Goal: Complete application form

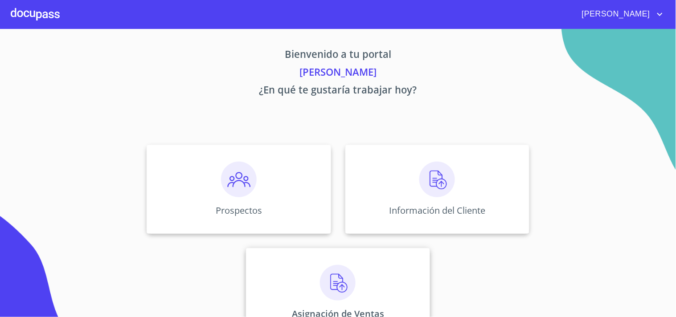
click at [335, 273] on img at bounding box center [338, 283] width 36 height 36
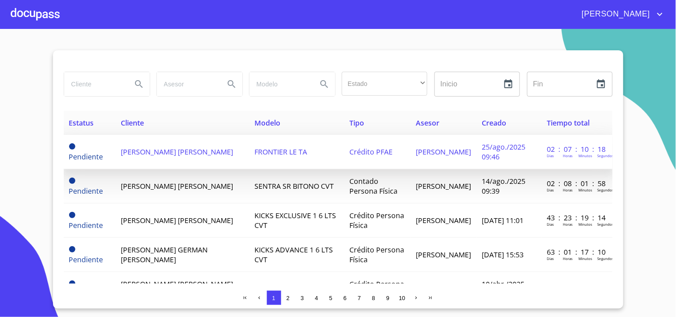
click at [177, 159] on td "[PERSON_NAME] [PERSON_NAME]" at bounding box center [182, 152] width 134 height 34
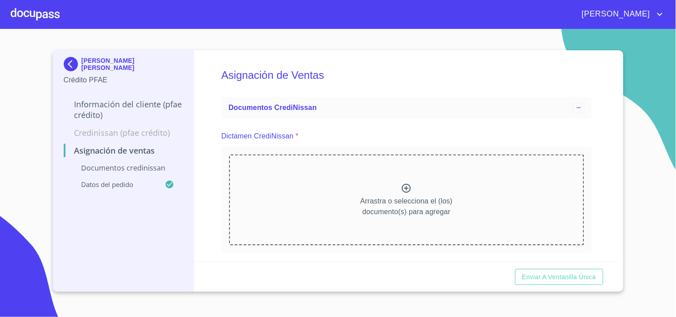
click at [47, 16] on div at bounding box center [35, 14] width 49 height 29
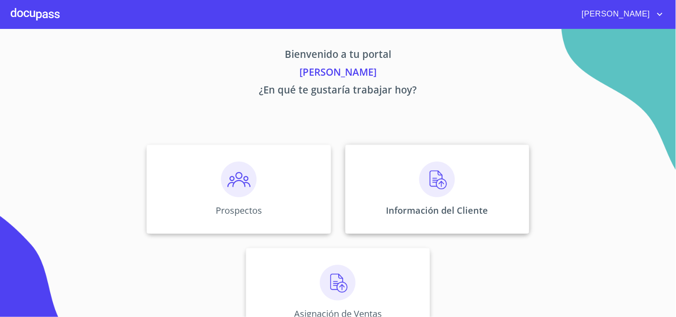
click at [438, 189] on img at bounding box center [437, 180] width 36 height 36
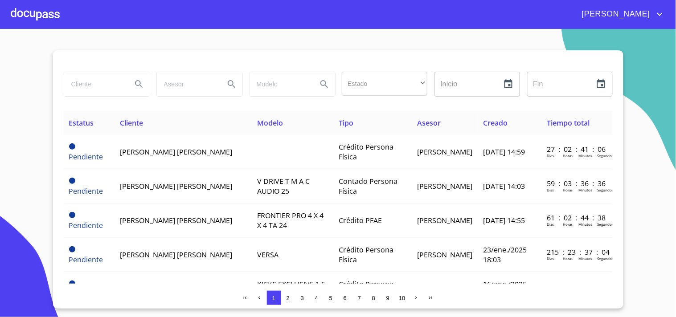
click at [134, 82] on icon "Search" at bounding box center [139, 84] width 11 height 11
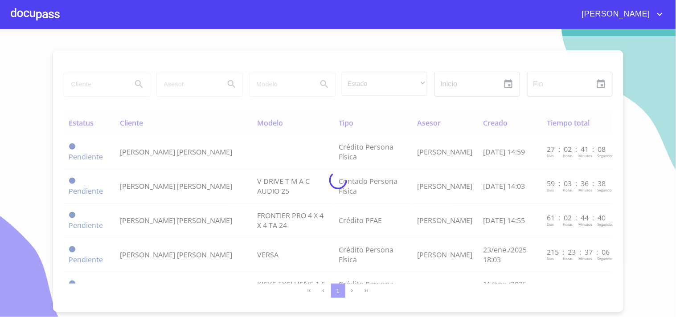
click at [90, 84] on div at bounding box center [338, 180] width 676 height 288
click at [52, 20] on div at bounding box center [35, 14] width 49 height 29
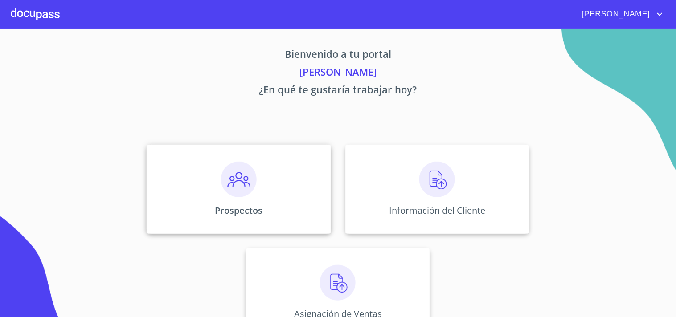
click at [227, 174] on img at bounding box center [239, 180] width 36 height 36
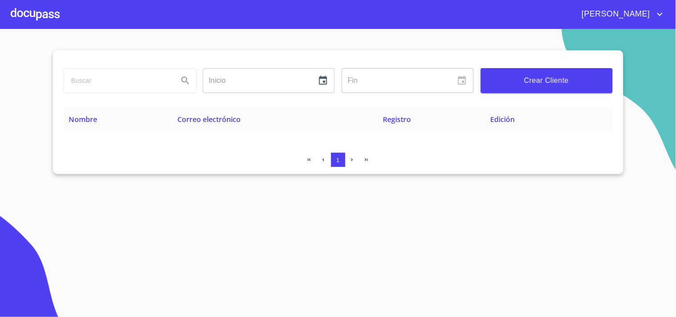
click at [102, 83] on input "search" at bounding box center [117, 81] width 107 height 24
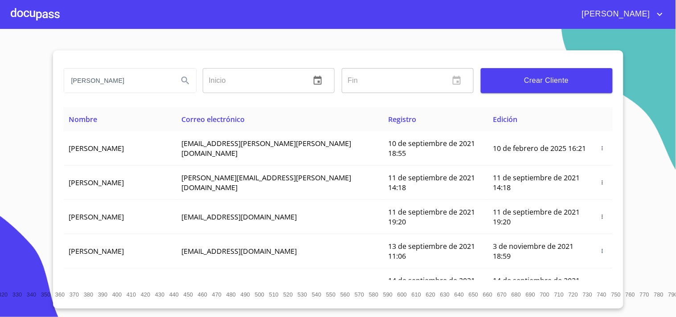
type input "[PERSON_NAME]"
click at [178, 82] on button "Search" at bounding box center [185, 80] width 21 height 21
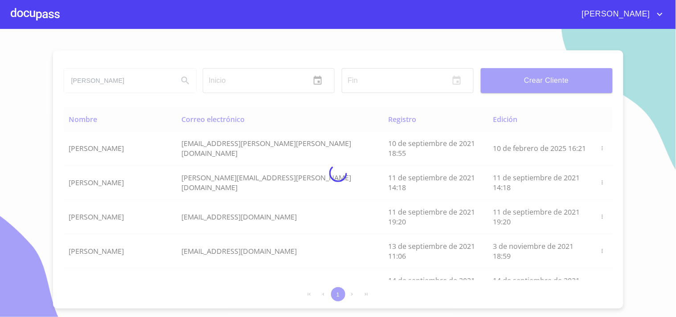
type button "[PERSON_NAME]"
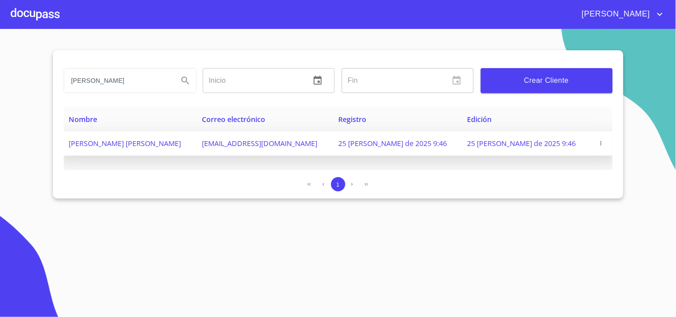
click at [602, 142] on icon "button" at bounding box center [601, 143] width 6 height 6
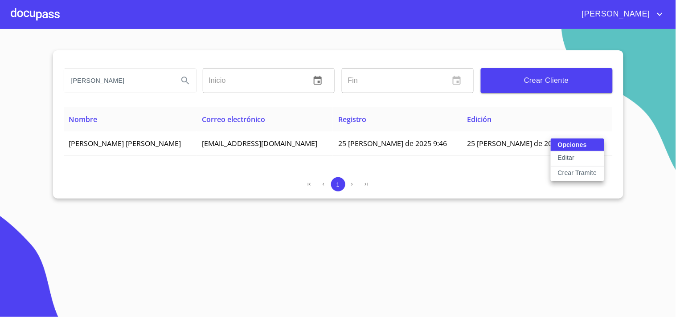
click at [581, 170] on p "Crear Tramite" at bounding box center [577, 172] width 39 height 9
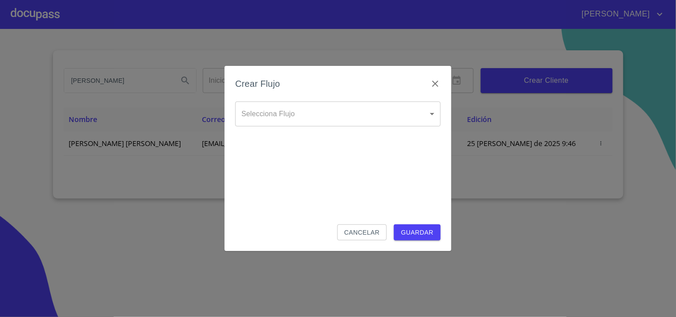
click at [331, 126] on body "[PERSON_NAME] ​ Fin ​ Crear Cliente Nombre Correo electrónico Registro Edición …" at bounding box center [338, 158] width 676 height 317
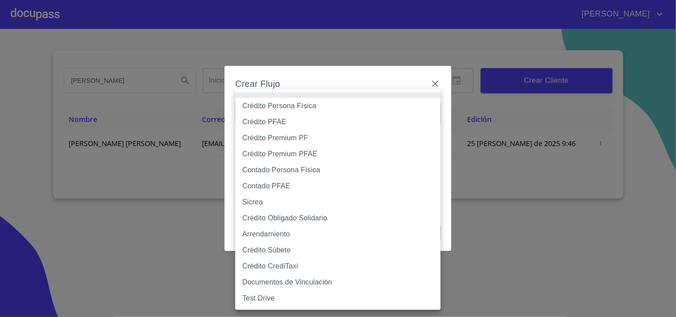
click at [279, 186] on li "Contado PFAE" at bounding box center [337, 186] width 205 height 16
type input "60bfa0300d9865ccc24b067f"
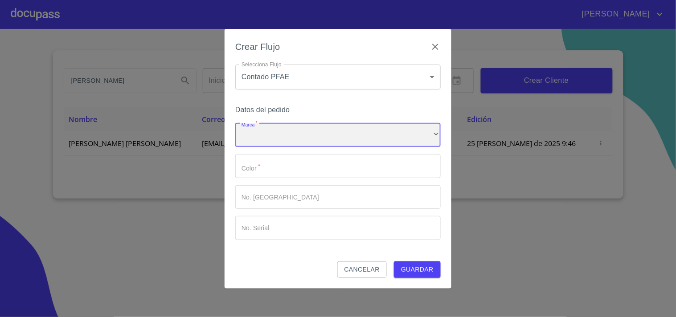
click at [286, 132] on div "​" at bounding box center [337, 135] width 205 height 24
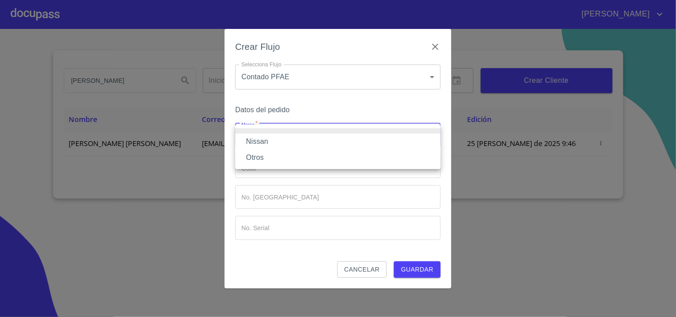
click at [280, 143] on li "Nissan" at bounding box center [337, 142] width 205 height 16
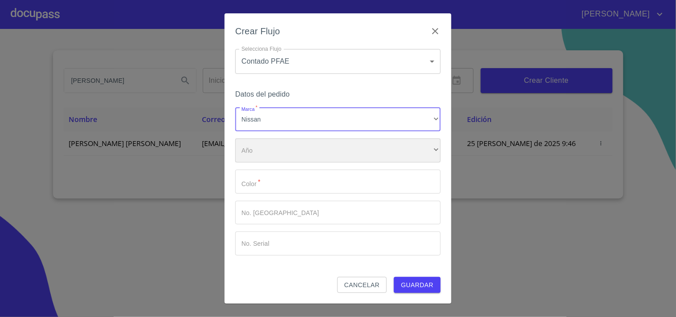
click at [279, 144] on div "​" at bounding box center [337, 151] width 205 height 24
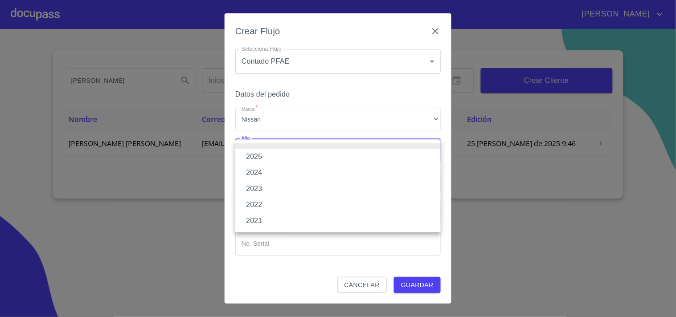
click at [262, 203] on li "2022" at bounding box center [337, 205] width 205 height 16
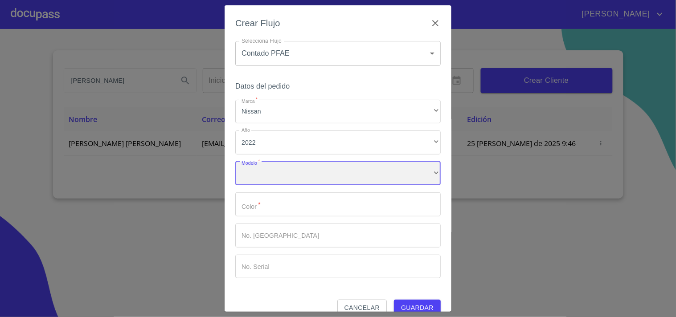
click at [283, 179] on div "​" at bounding box center [337, 174] width 205 height 24
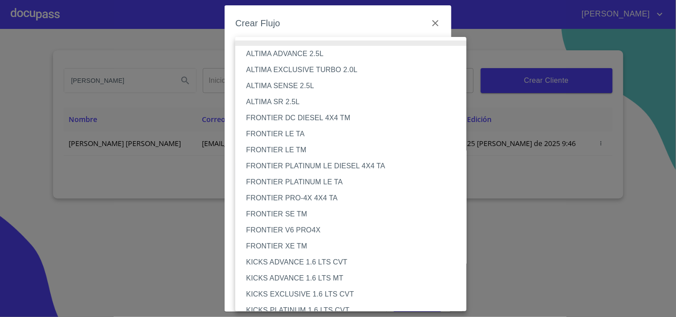
click at [302, 135] on li "FRONTIER LE TA" at bounding box center [354, 134] width 239 height 16
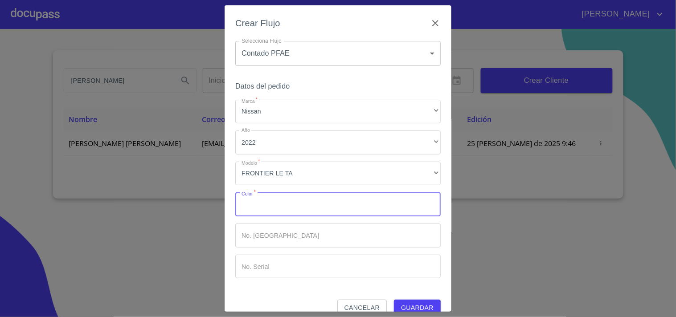
drag, startPoint x: 286, startPoint y: 199, endPoint x: 282, endPoint y: 201, distance: 5.2
click at [286, 199] on input "Marca   *" at bounding box center [337, 204] width 205 height 24
type input "NARANJA COBRIZO"
click at [298, 235] on input "Marca   *" at bounding box center [337, 236] width 205 height 24
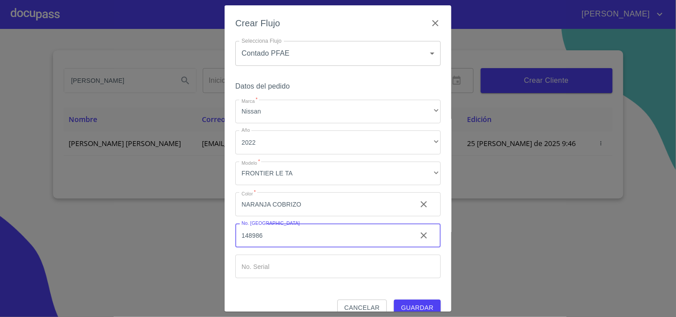
type input "148986"
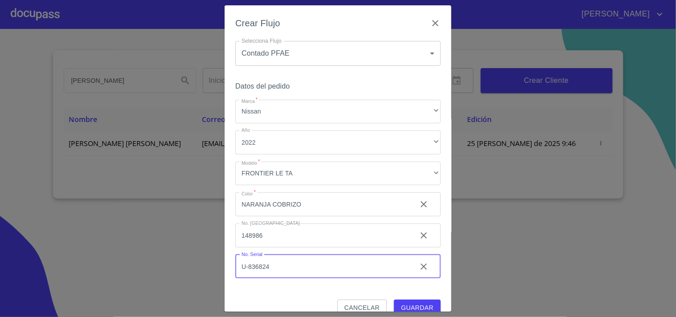
type input "U-836824"
click at [402, 303] on span "Guardar" at bounding box center [417, 307] width 33 height 11
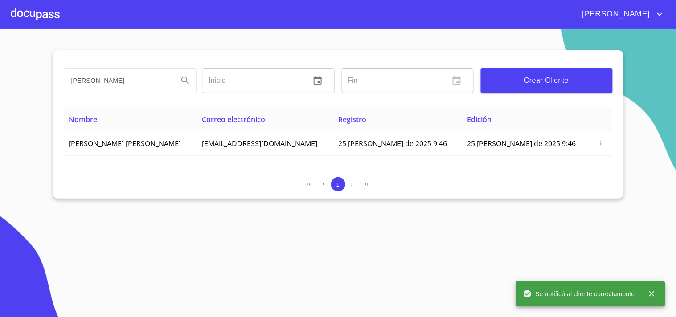
click at [38, 23] on div at bounding box center [35, 14] width 49 height 29
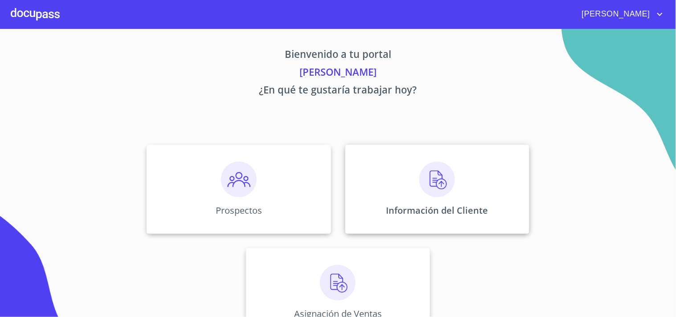
click at [433, 180] on img at bounding box center [437, 180] width 36 height 36
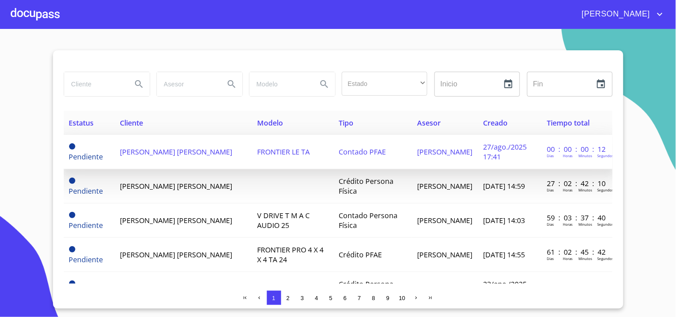
click at [143, 151] on span "[PERSON_NAME] [PERSON_NAME]" at bounding box center [176, 152] width 112 height 10
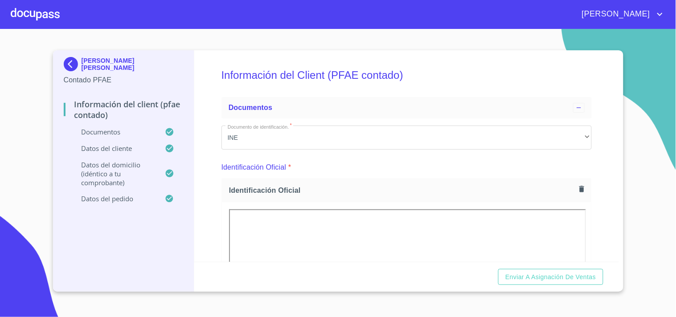
click at [579, 190] on icon "button" at bounding box center [581, 189] width 5 height 6
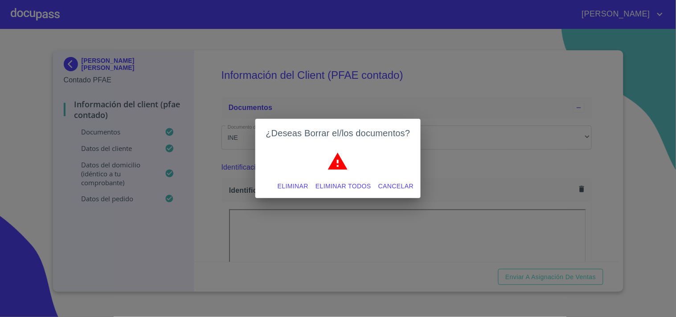
click at [606, 184] on div "¿Deseas Borrar el/los documentos? Eliminar Eliminar todos Cancelar" at bounding box center [338, 158] width 676 height 317
click at [617, 258] on div "¿Deseas Borrar el/los documentos? Eliminar Eliminar todos Cancelar" at bounding box center [338, 158] width 676 height 317
click at [403, 188] on span "Cancelar" at bounding box center [395, 186] width 35 height 11
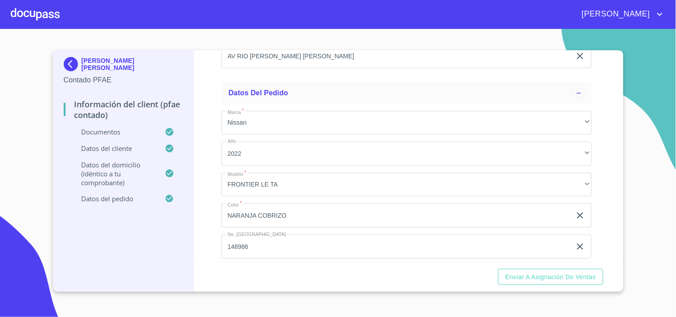
scroll to position [2405, 0]
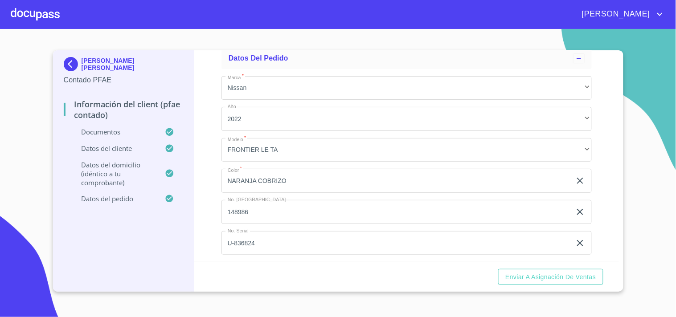
click at [33, 18] on div at bounding box center [35, 14] width 49 height 29
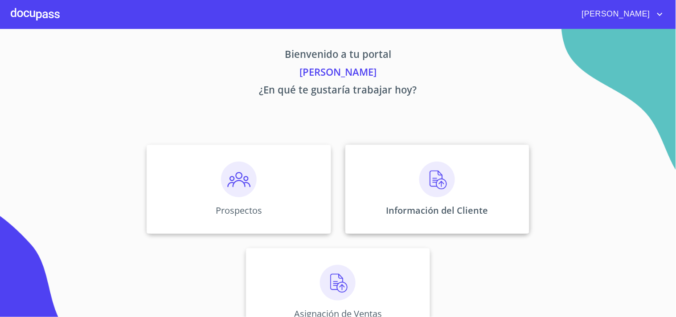
click at [419, 179] on img at bounding box center [437, 180] width 36 height 36
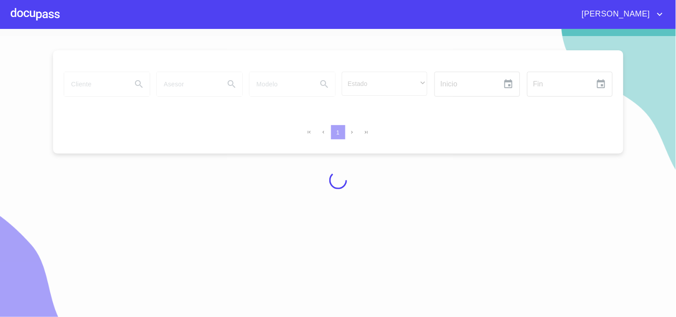
click at [25, 16] on div at bounding box center [35, 14] width 49 height 29
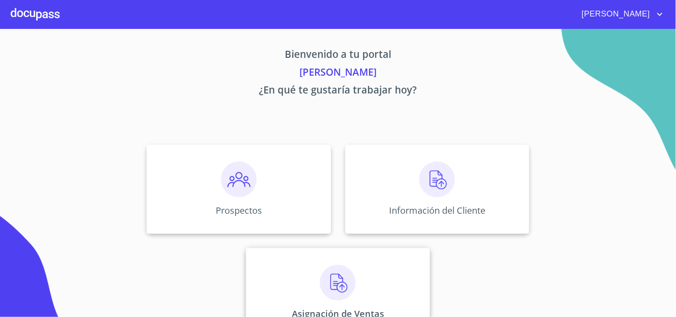
click at [343, 279] on img at bounding box center [338, 283] width 36 height 36
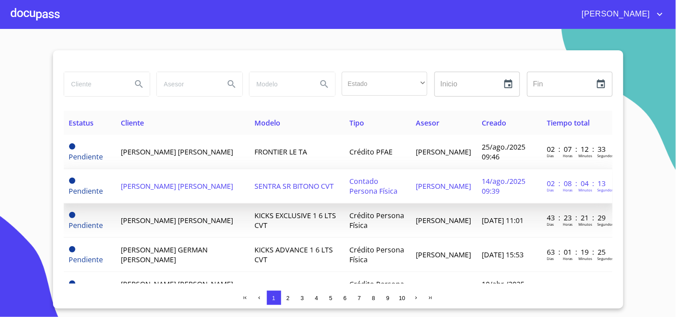
click at [201, 184] on span "[PERSON_NAME] [PERSON_NAME]" at bounding box center [177, 186] width 112 height 10
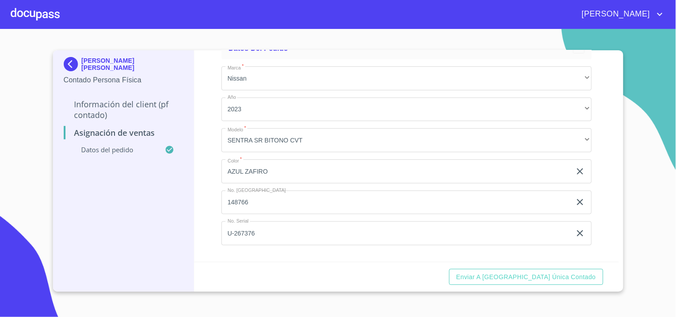
scroll to position [60, 0]
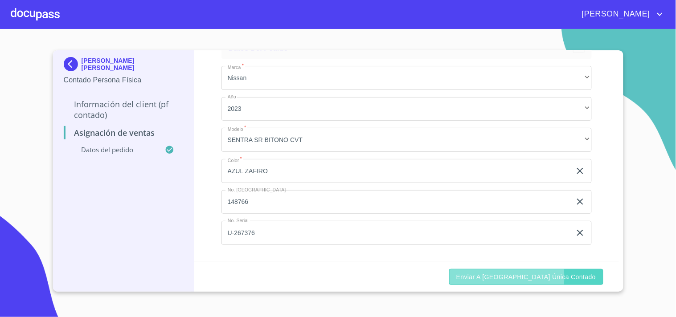
click at [544, 278] on span "Enviar a [GEOGRAPHIC_DATA] única contado" at bounding box center [526, 277] width 140 height 11
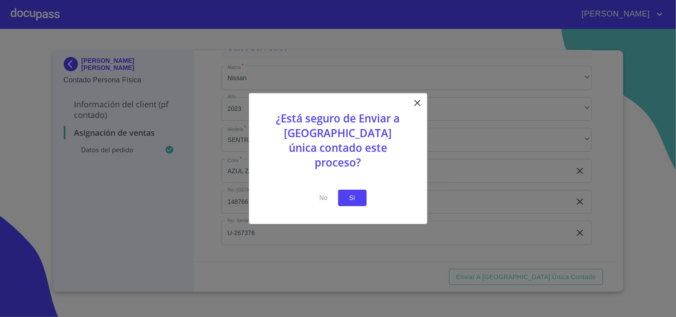
click at [361, 198] on button "Si" at bounding box center [352, 198] width 29 height 16
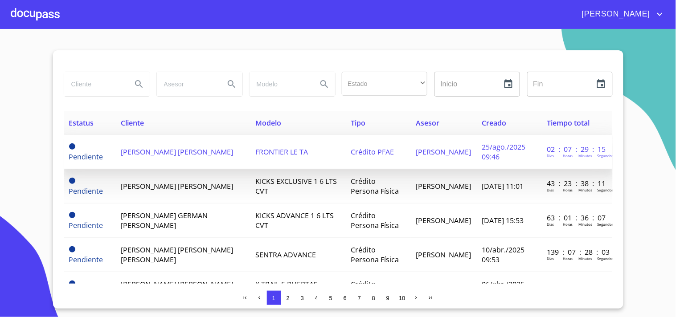
click at [162, 152] on td "[PERSON_NAME] [PERSON_NAME]" at bounding box center [182, 152] width 135 height 34
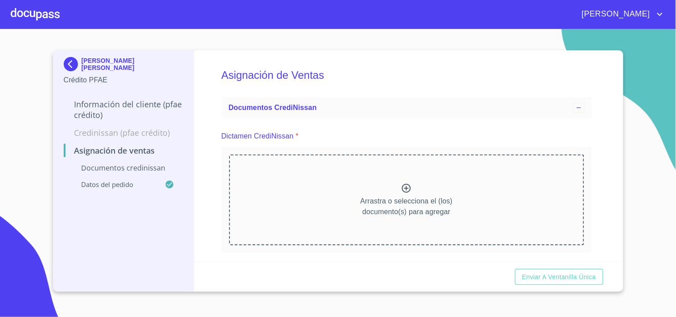
click at [47, 14] on div at bounding box center [35, 14] width 49 height 29
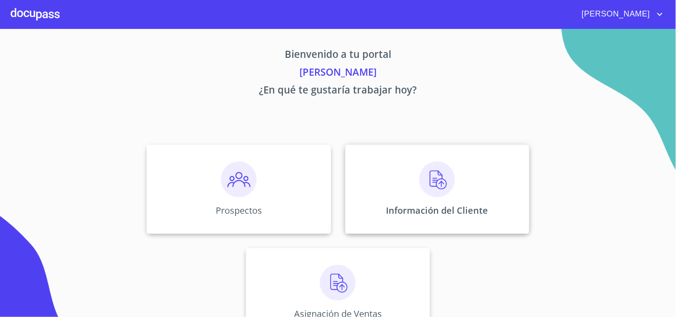
click at [425, 176] on img at bounding box center [437, 180] width 36 height 36
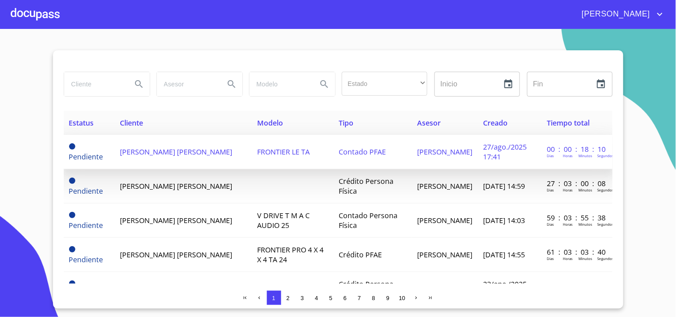
click at [148, 147] on span "[PERSON_NAME] [PERSON_NAME]" at bounding box center [176, 152] width 112 height 10
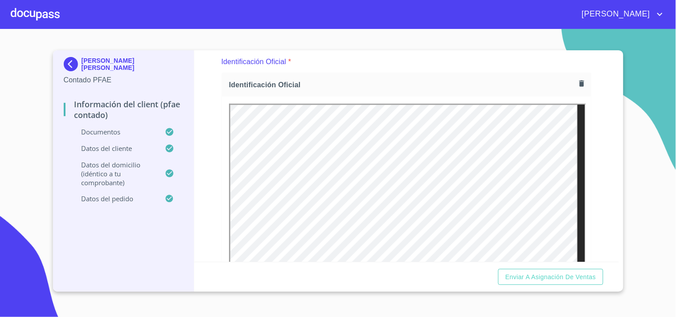
scroll to position [126, 0]
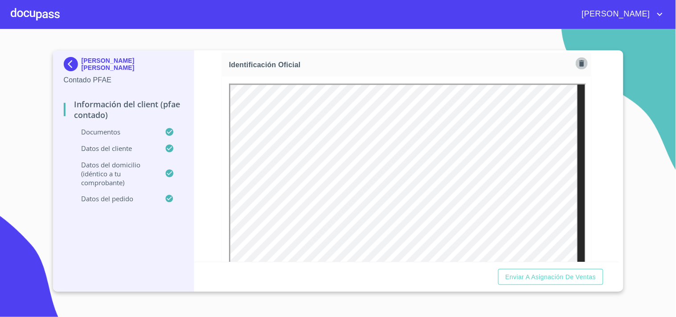
click at [579, 64] on icon "button" at bounding box center [581, 63] width 5 height 6
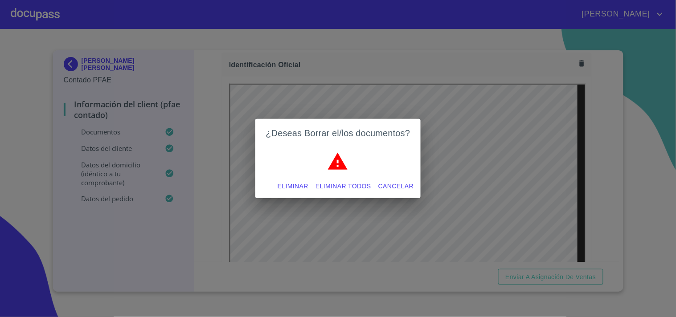
click at [301, 184] on span "Eliminar" at bounding box center [293, 186] width 31 height 11
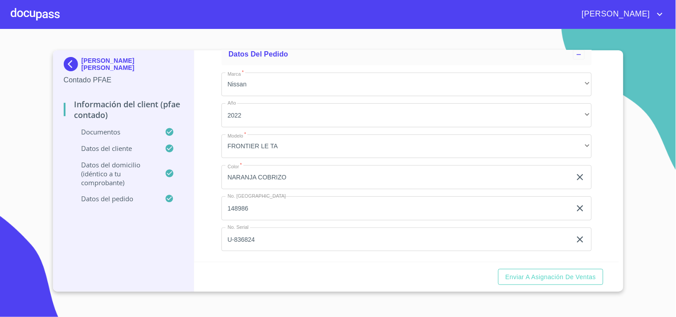
scroll to position [2785, 0]
click at [553, 279] on span "Enviar a Asignación de Ventas" at bounding box center [550, 277] width 90 height 11
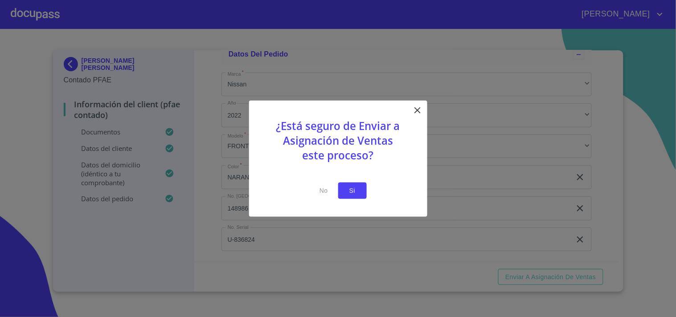
click at [354, 191] on span "Si" at bounding box center [352, 190] width 14 height 11
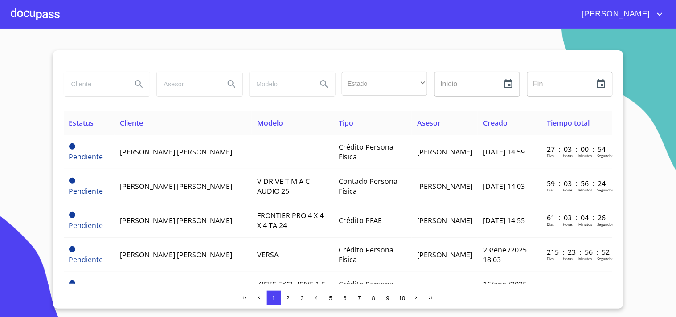
click at [46, 14] on div at bounding box center [35, 14] width 49 height 29
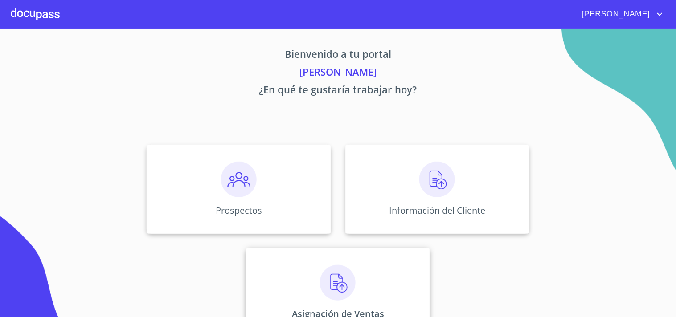
click at [340, 290] on img at bounding box center [338, 283] width 36 height 36
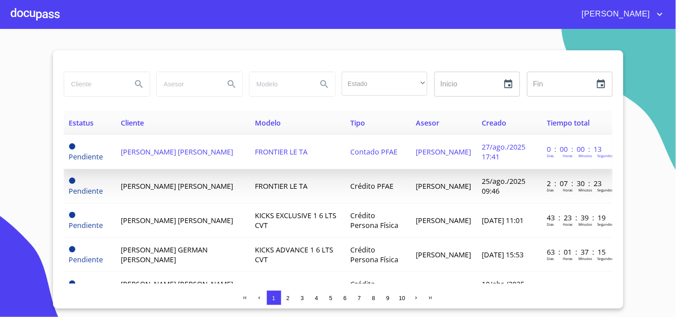
click at [188, 147] on span "[PERSON_NAME] [PERSON_NAME]" at bounding box center [177, 152] width 112 height 10
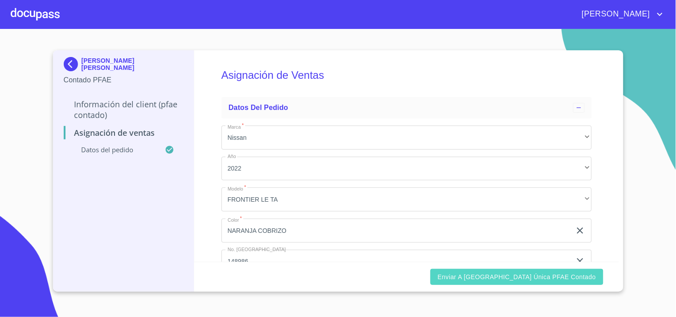
click at [584, 279] on span "Enviar a [GEOGRAPHIC_DATA] única PFAE contado" at bounding box center [516, 277] width 158 height 11
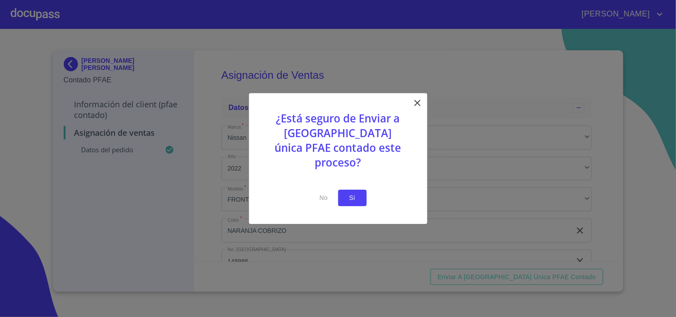
click at [347, 192] on span "Si" at bounding box center [352, 197] width 14 height 11
